Goal: Task Accomplishment & Management: Use online tool/utility

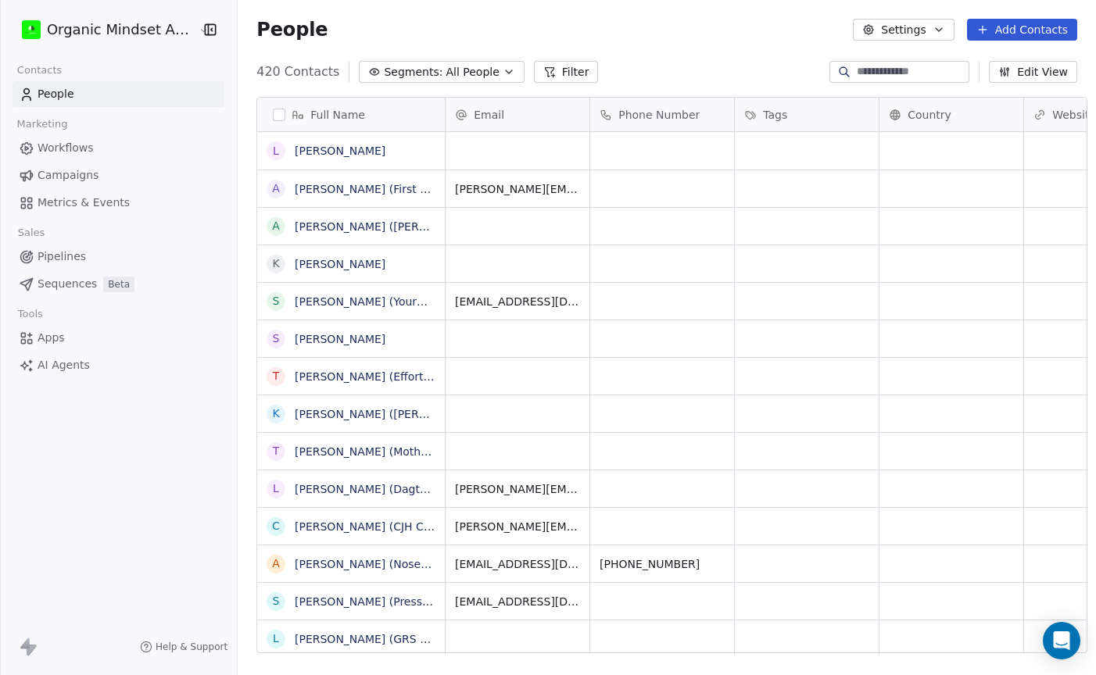
scroll to position [595, 868]
click at [983, 33] on icon at bounding box center [982, 29] width 13 height 13
click at [1002, 57] on span "Create new contact" at bounding box center [1026, 63] width 107 height 16
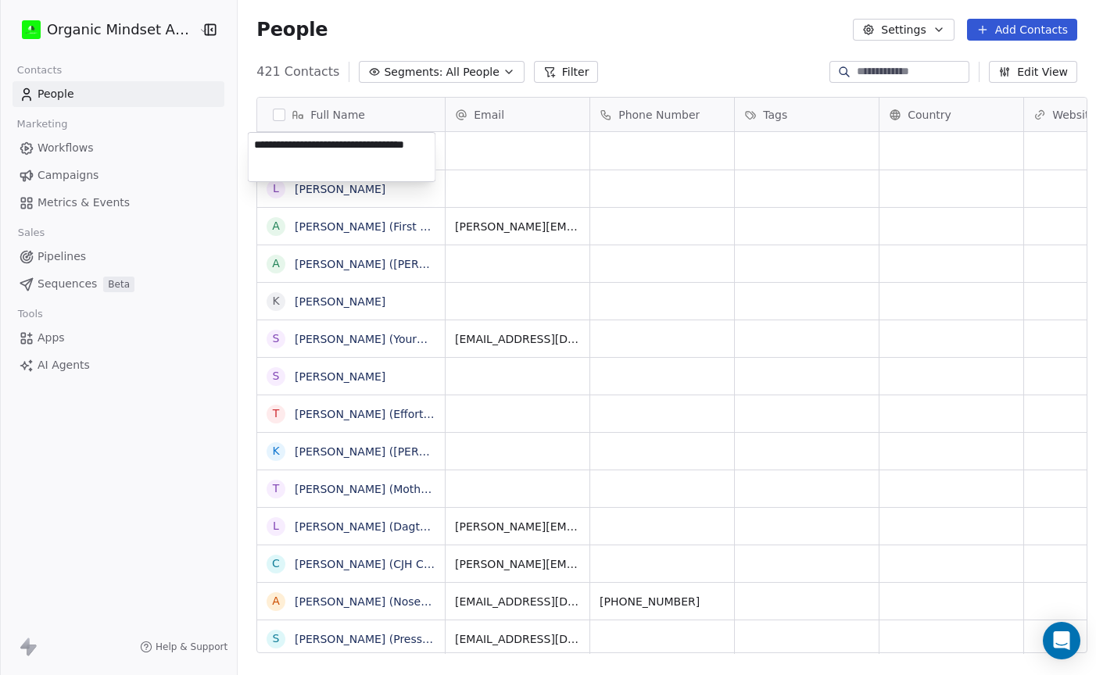
type textarea "**********"
click at [375, 150] on link "[PERSON_NAME] (Hell's Helping Hands)" at bounding box center [403, 151] width 216 height 13
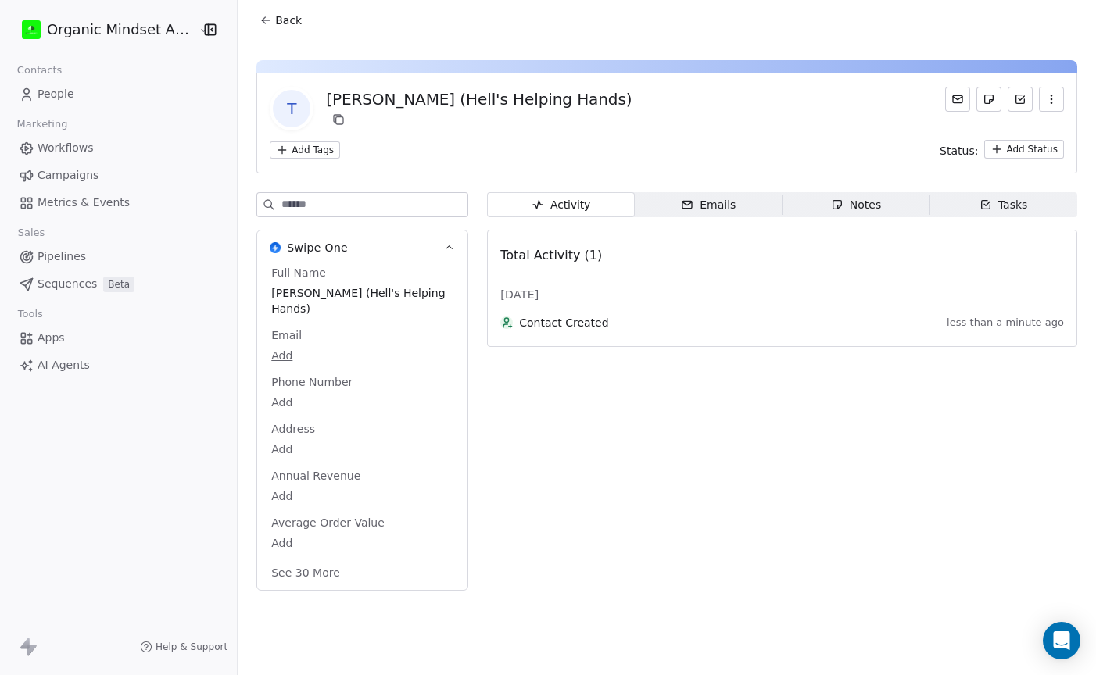
click at [837, 202] on icon "button" at bounding box center [837, 205] width 13 height 13
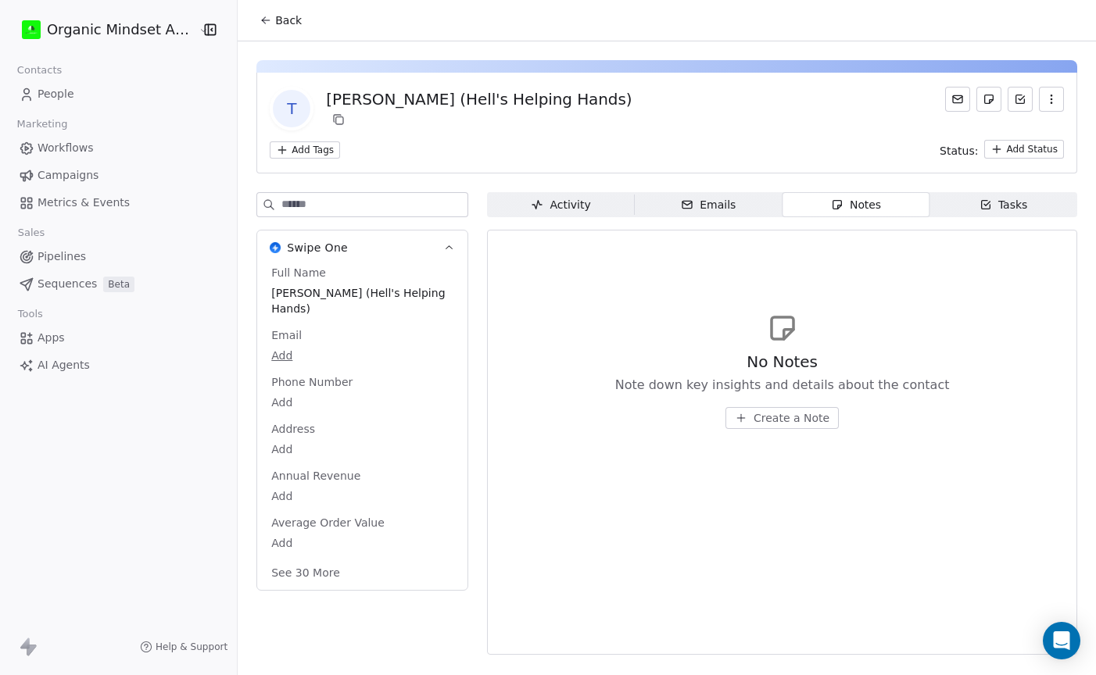
click at [777, 420] on span "Create a Note" at bounding box center [791, 418] width 76 height 16
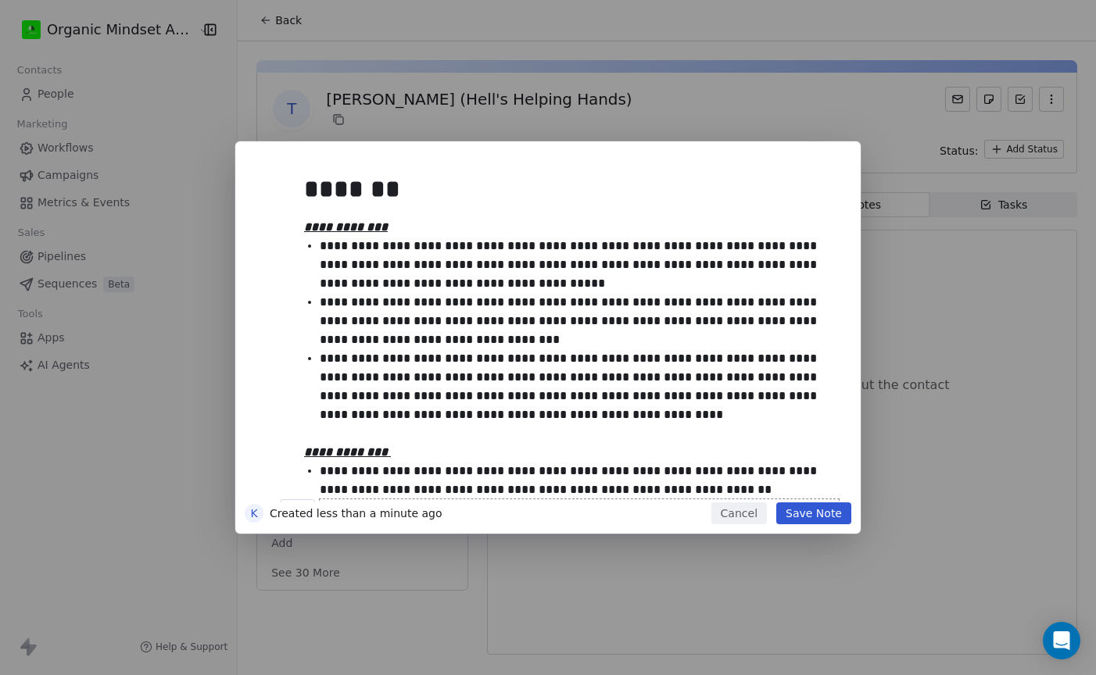
click at [810, 508] on button "Save Note" at bounding box center [813, 514] width 75 height 22
